Goal: Find contact information: Obtain details needed to contact an individual or organization

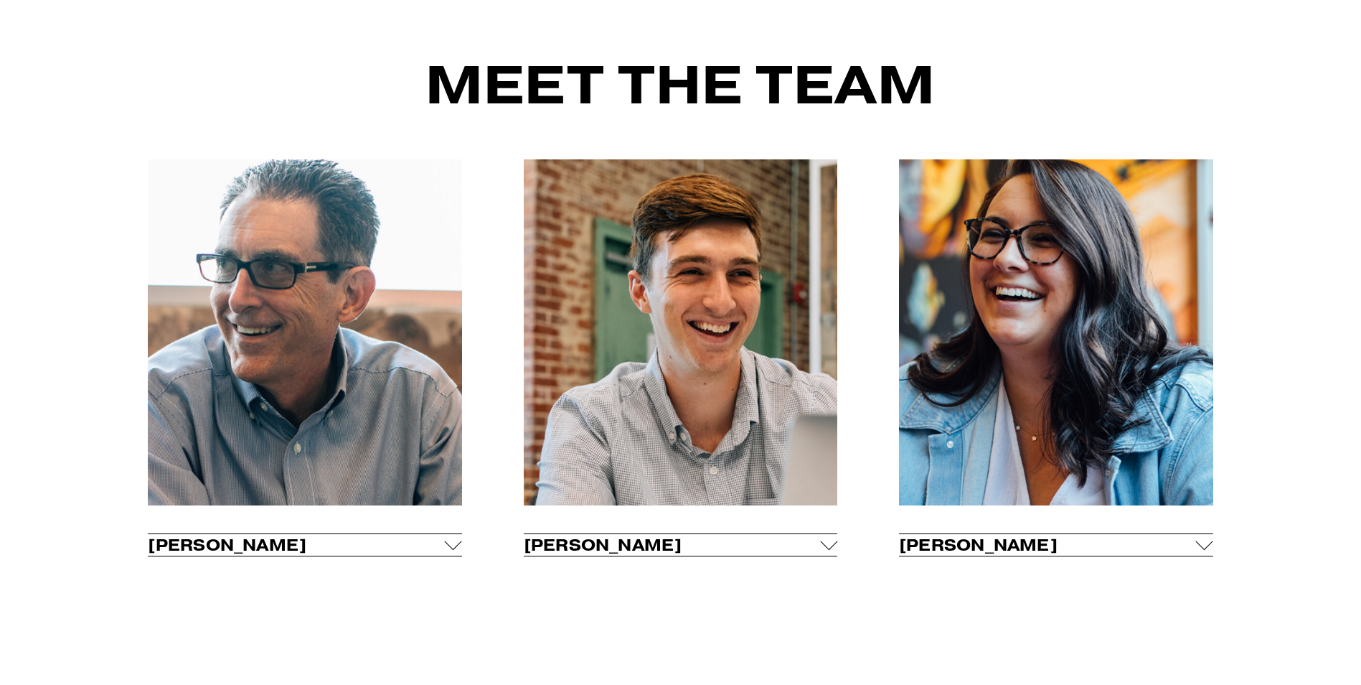
scroll to position [1005, 0]
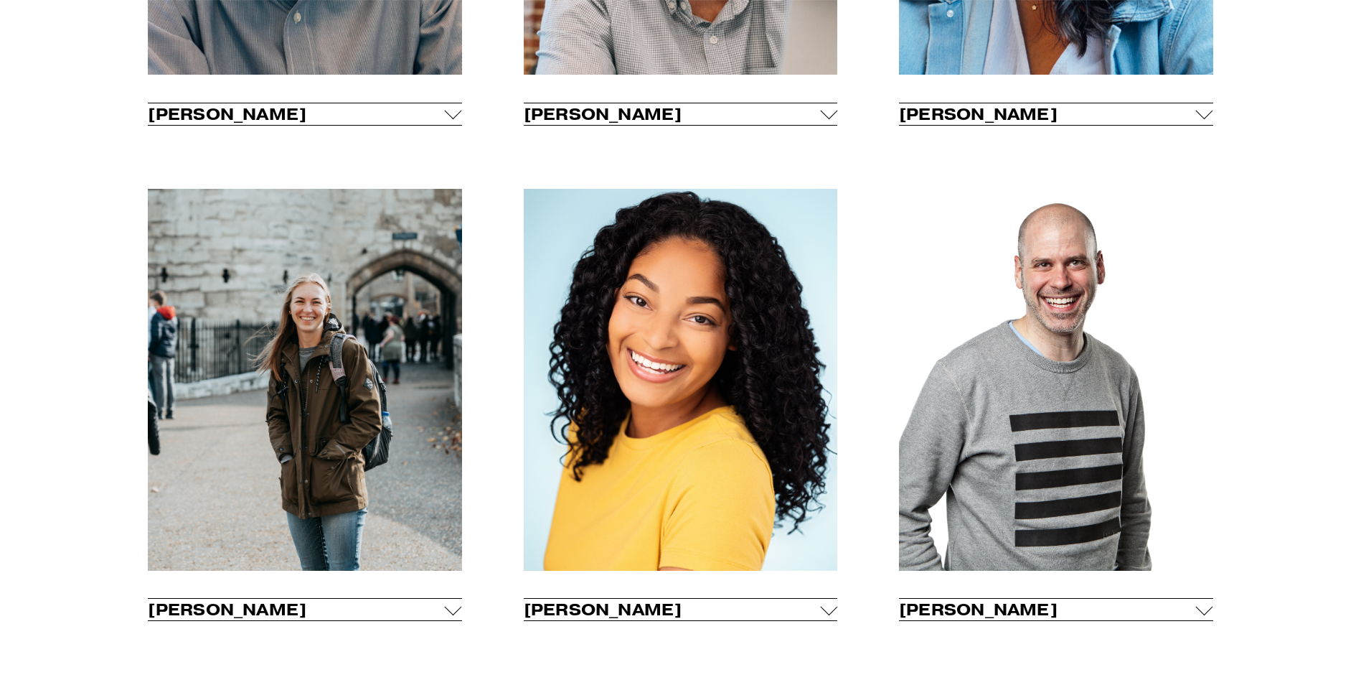
click at [453, 118] on div at bounding box center [453, 111] width 17 height 17
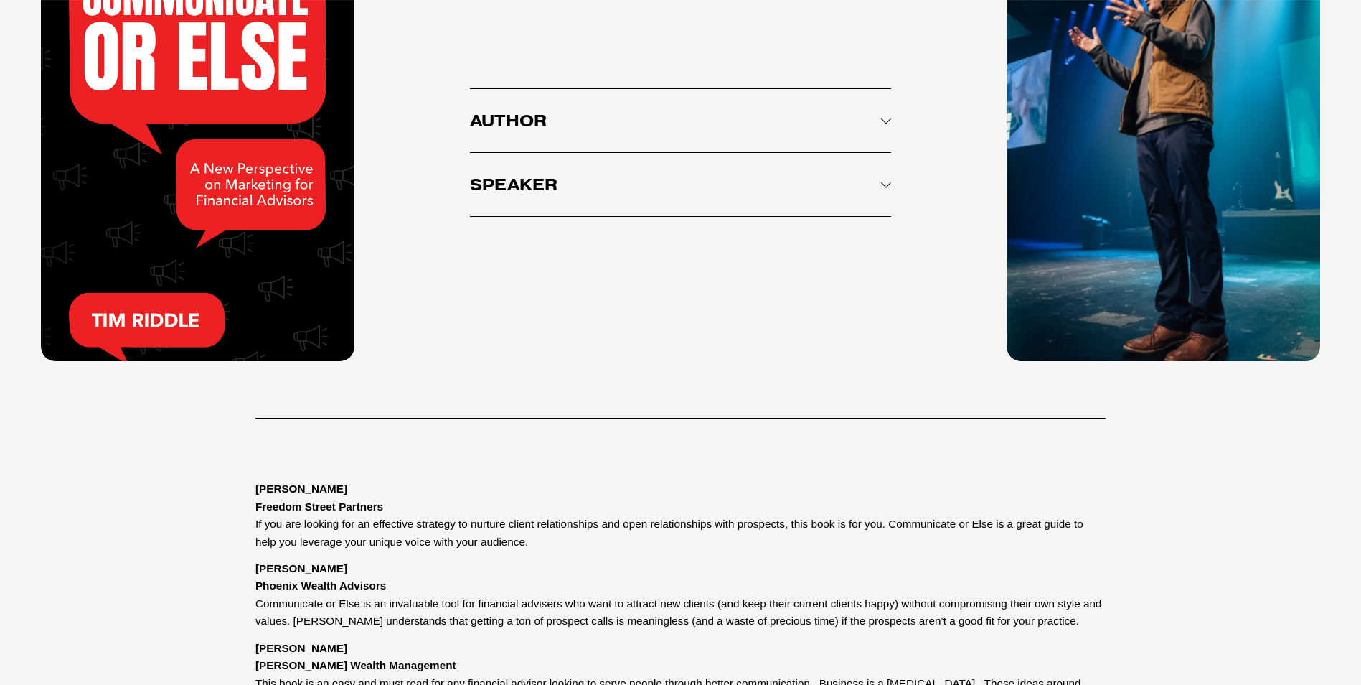
scroll to position [2477, 0]
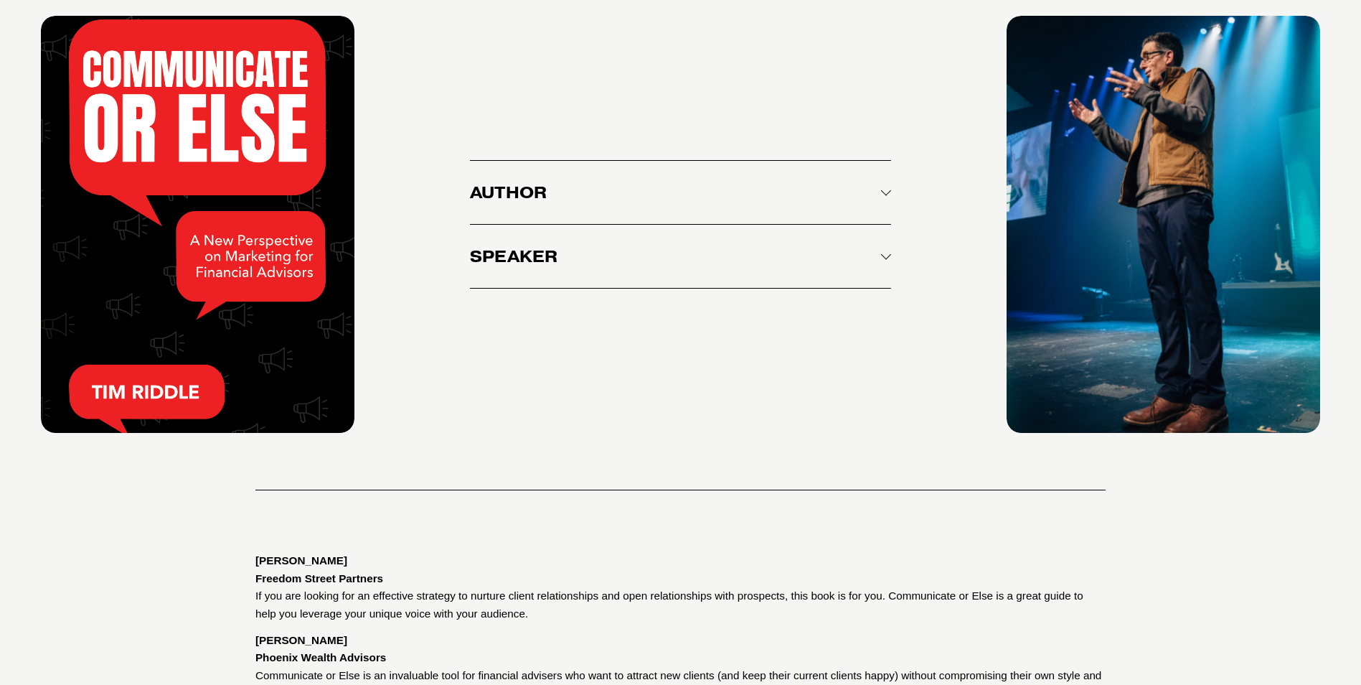
click at [729, 166] on button "Author" at bounding box center [680, 192] width 421 height 63
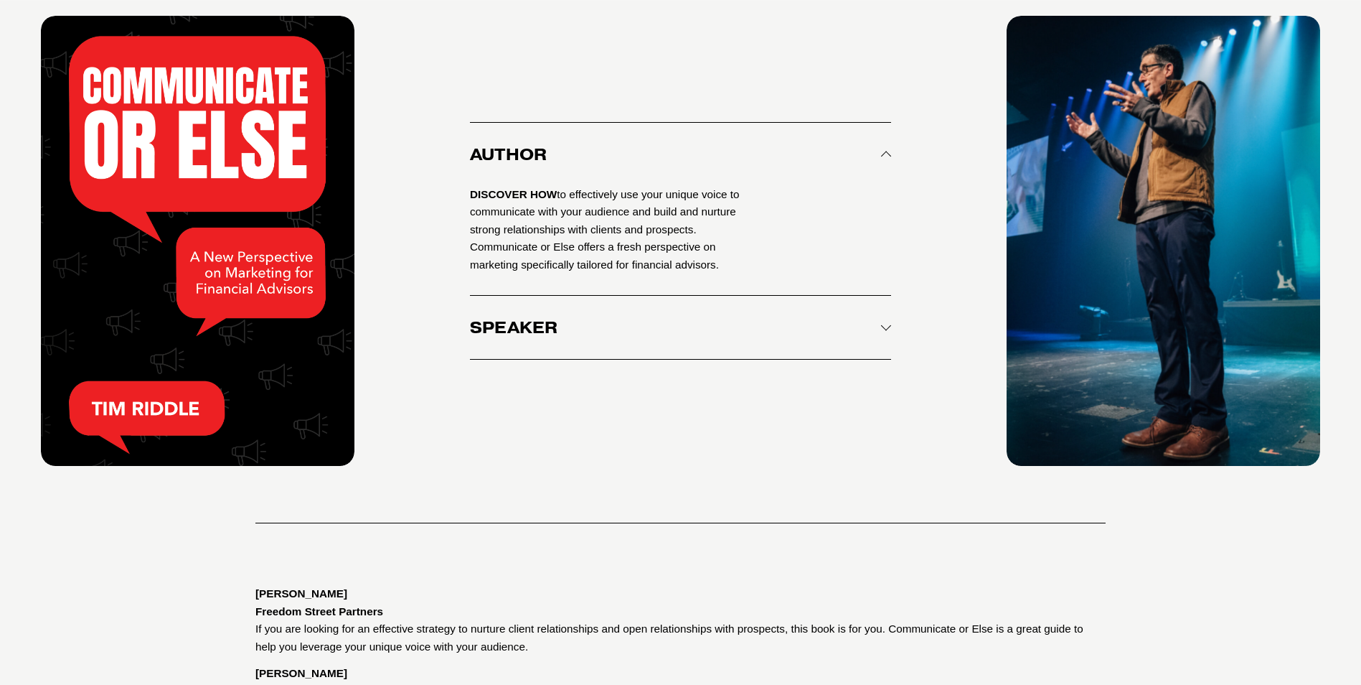
click at [696, 317] on span "Speaker" at bounding box center [675, 327] width 411 height 20
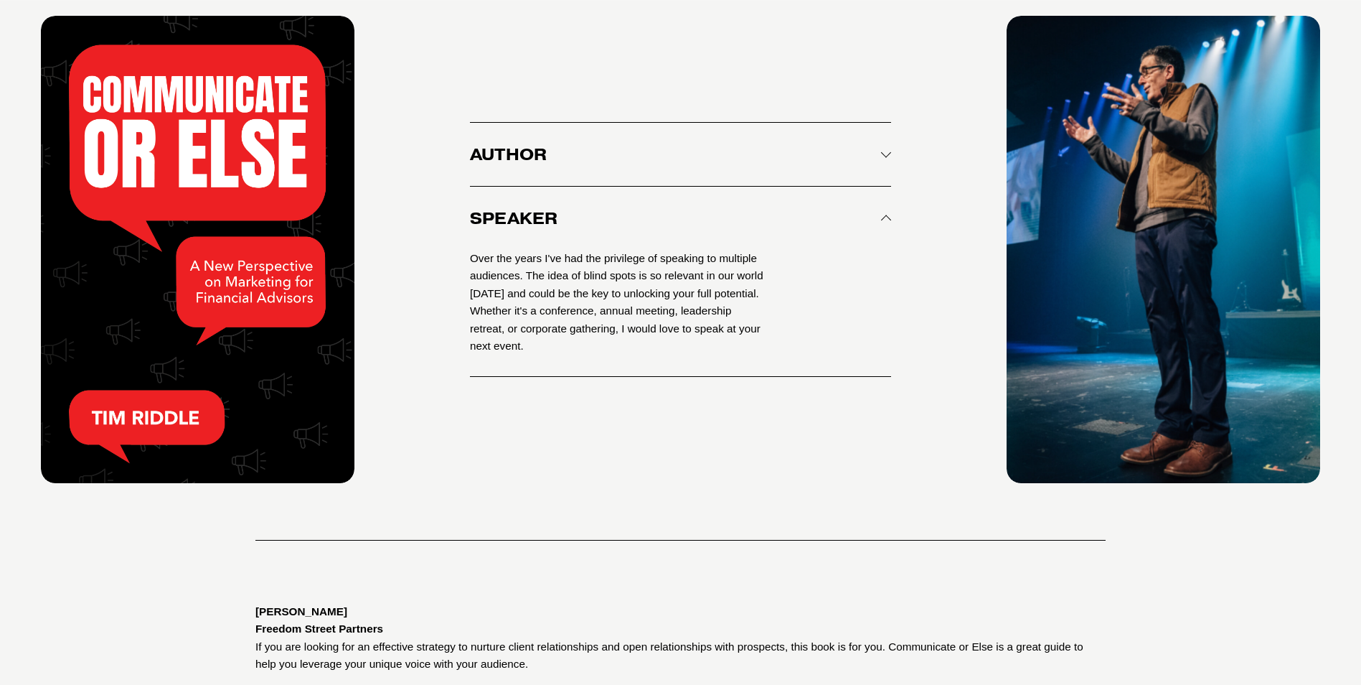
scroll to position [2885, 0]
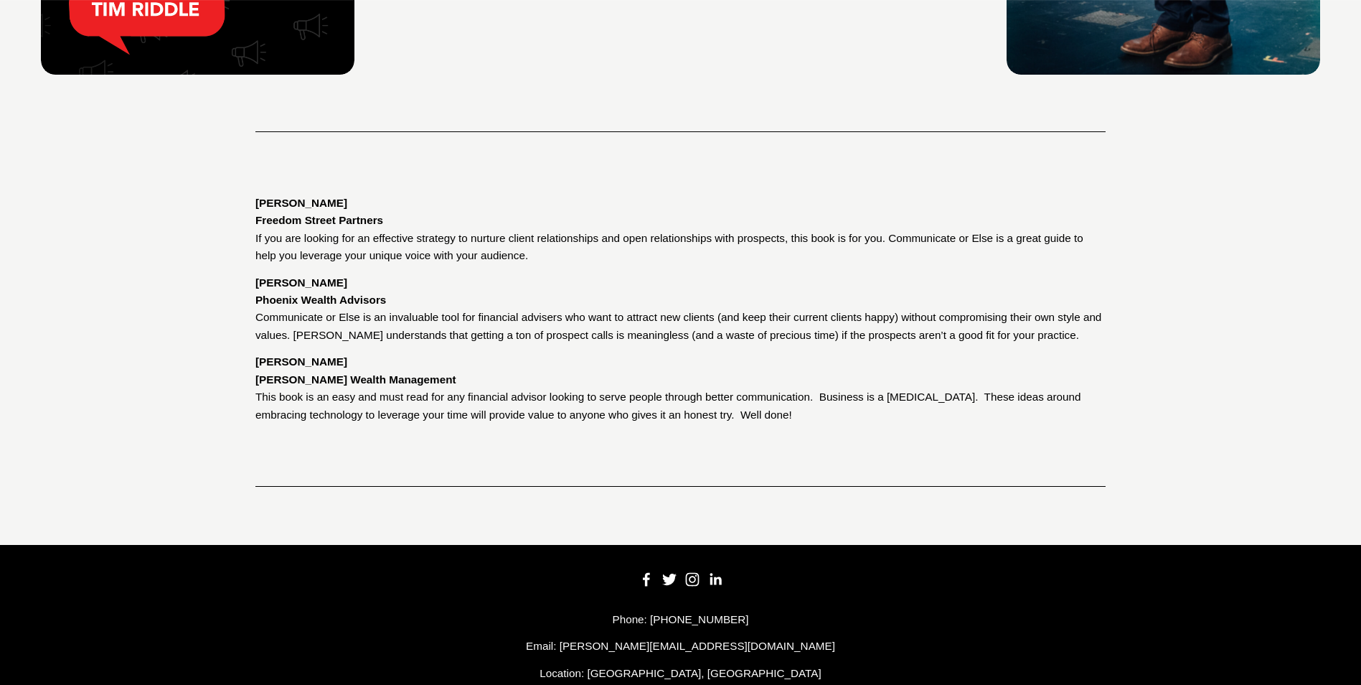
click at [762, 637] on p "Email: [PERSON_NAME][EMAIL_ADDRESS][DOMAIN_NAME]" at bounding box center [681, 645] width 1280 height 17
click at [731, 637] on p "Email: [PERSON_NAME][EMAIL_ADDRESS][DOMAIN_NAME]" at bounding box center [681, 645] width 1280 height 17
drag, startPoint x: 731, startPoint y: 609, endPoint x: 634, endPoint y: 612, distance: 96.9
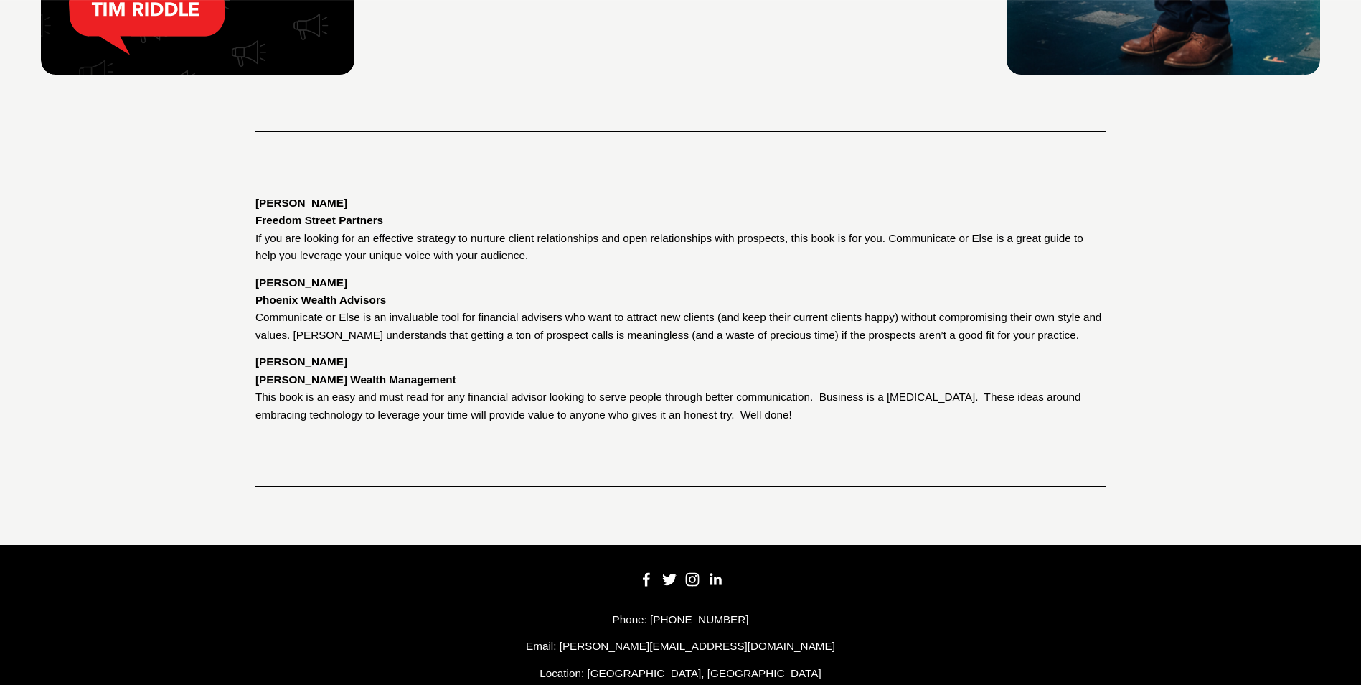
click at [634, 637] on p "Email: [PERSON_NAME][EMAIL_ADDRESS][DOMAIN_NAME]" at bounding box center [681, 645] width 1280 height 17
click at [628, 637] on p "Email: [PERSON_NAME][EMAIL_ADDRESS][DOMAIN_NAME]" at bounding box center [681, 645] width 1280 height 17
click at [639, 637] on p "Email: [PERSON_NAME][EMAIL_ADDRESS][DOMAIN_NAME]" at bounding box center [681, 645] width 1280 height 17
click at [660, 637] on p "Email: [PERSON_NAME][EMAIL_ADDRESS][DOMAIN_NAME]" at bounding box center [681, 645] width 1280 height 17
click at [685, 637] on p "Email: [PERSON_NAME][EMAIL_ADDRESS][DOMAIN_NAME]" at bounding box center [681, 645] width 1280 height 17
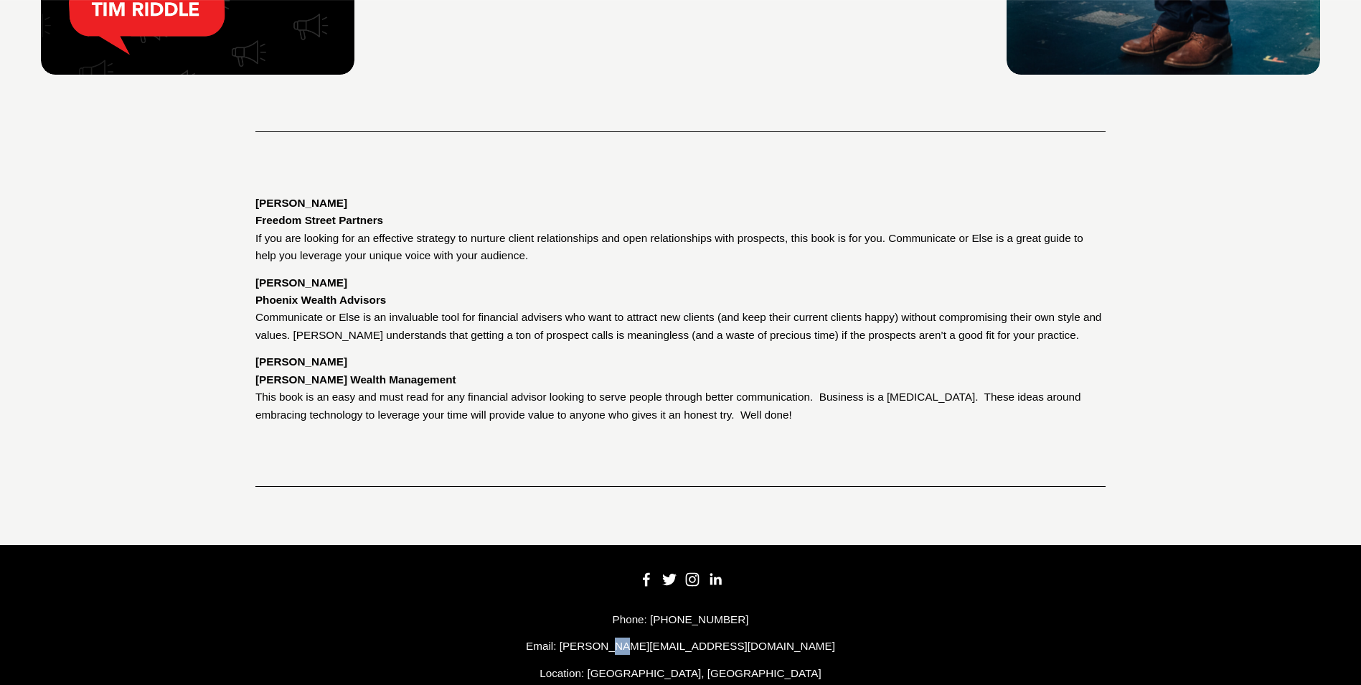
click at [777, 637] on p "Email: [PERSON_NAME][EMAIL_ADDRESS][DOMAIN_NAME]" at bounding box center [681, 645] width 1280 height 17
click at [764, 637] on p "Email: [PERSON_NAME][EMAIL_ADDRESS][DOMAIN_NAME]" at bounding box center [681, 645] width 1280 height 17
click at [741, 637] on p "Email: [PERSON_NAME][EMAIL_ADDRESS][DOMAIN_NAME]" at bounding box center [681, 645] width 1280 height 17
drag, startPoint x: 738, startPoint y: 608, endPoint x: 766, endPoint y: 606, distance: 28.0
click at [774, 637] on p "Email: [PERSON_NAME][EMAIL_ADDRESS][DOMAIN_NAME]" at bounding box center [681, 645] width 1280 height 17
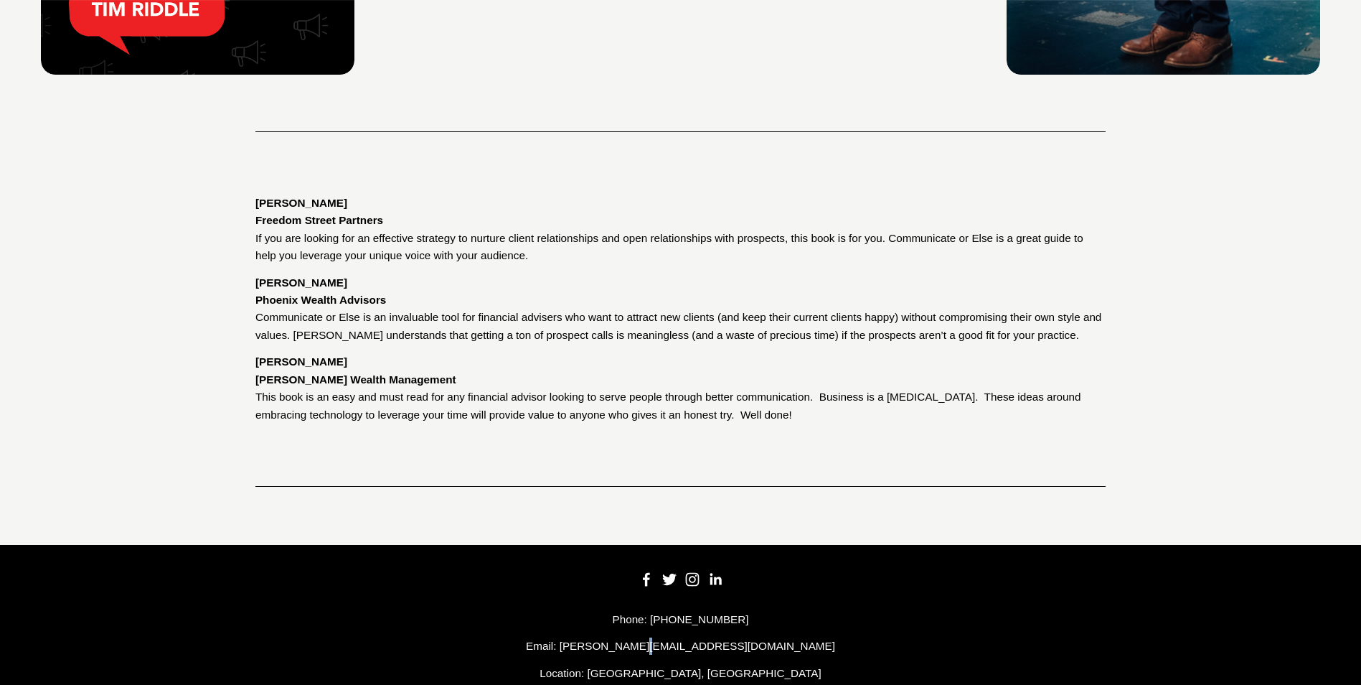
click at [702, 637] on p "Email: [PERSON_NAME][EMAIL_ADDRESS][DOMAIN_NAME]" at bounding box center [681, 645] width 1280 height 17
drag, startPoint x: 697, startPoint y: 610, endPoint x: 629, endPoint y: 607, distance: 67.5
click at [629, 637] on p "Email: [PERSON_NAME][EMAIL_ADDRESS][DOMAIN_NAME]" at bounding box center [681, 645] width 1280 height 17
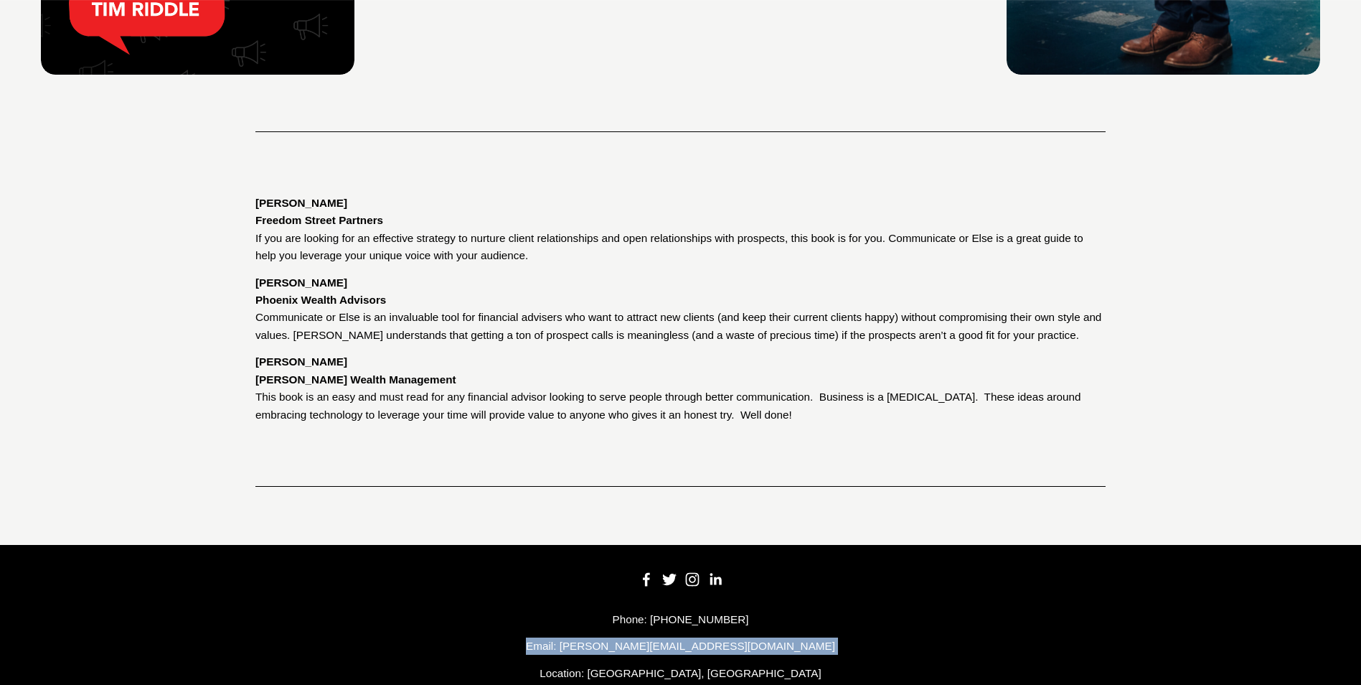
copy p "Email: [PERSON_NAME][EMAIL_ADDRESS][DOMAIN_NAME]"
